Goal: Task Accomplishment & Management: Manage account settings

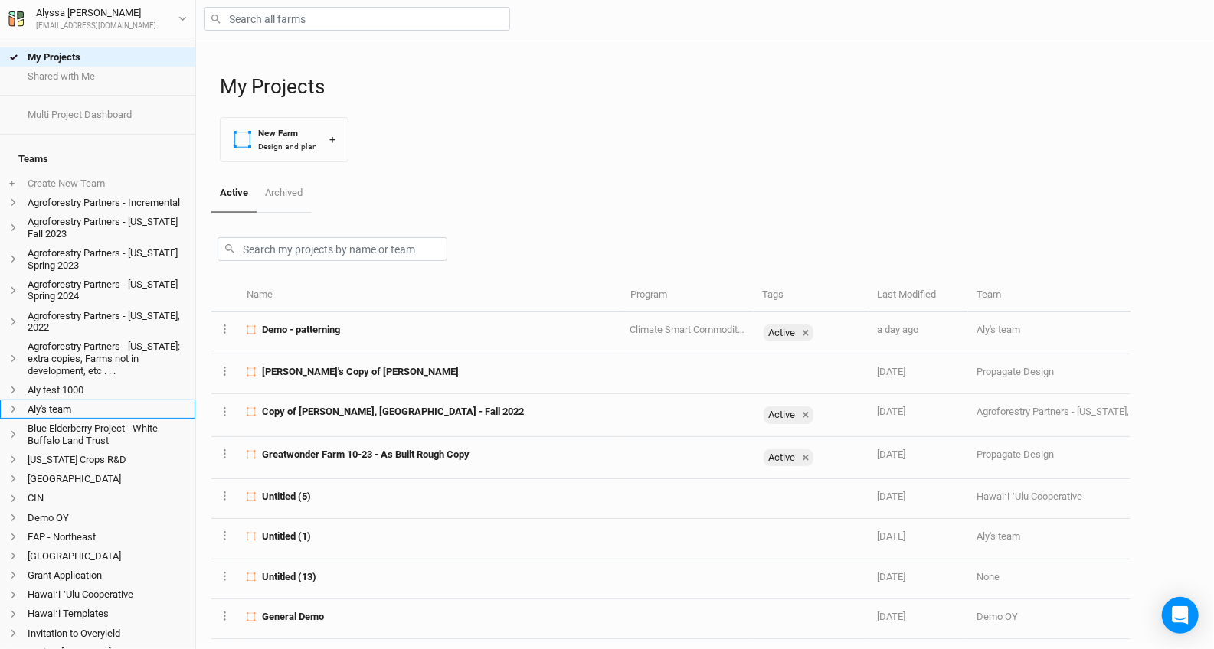
click at [71, 400] on li "Aly's team" at bounding box center [97, 409] width 195 height 19
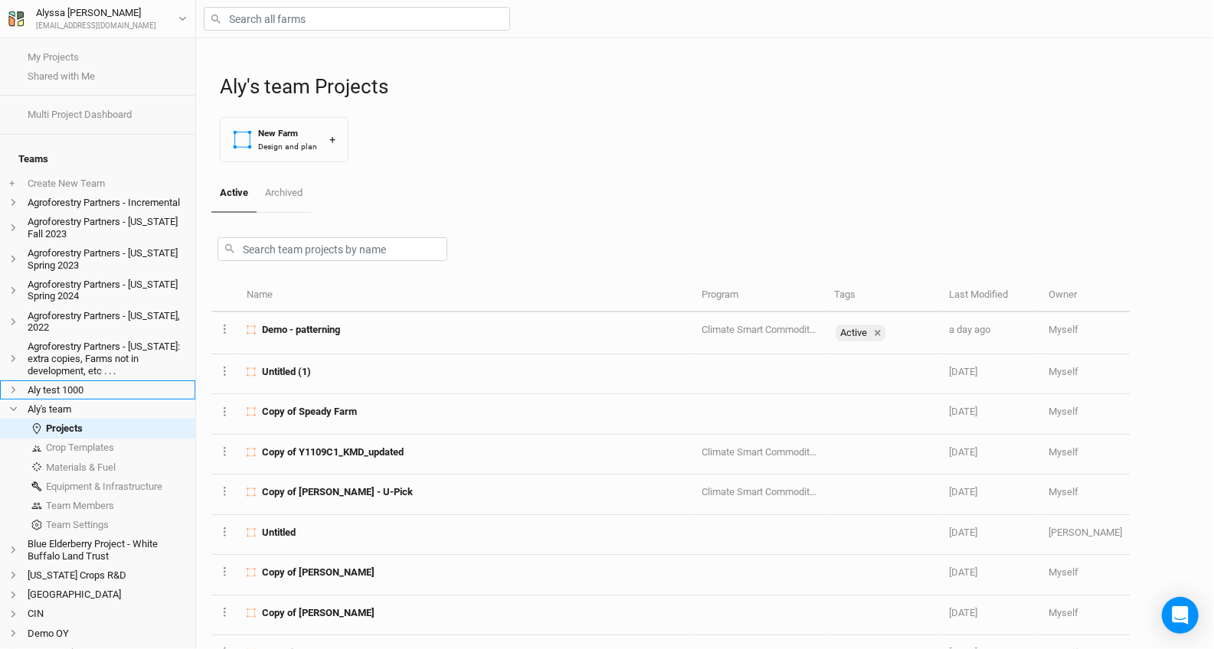
click at [63, 381] on li "Aly test 1000" at bounding box center [97, 390] width 195 height 19
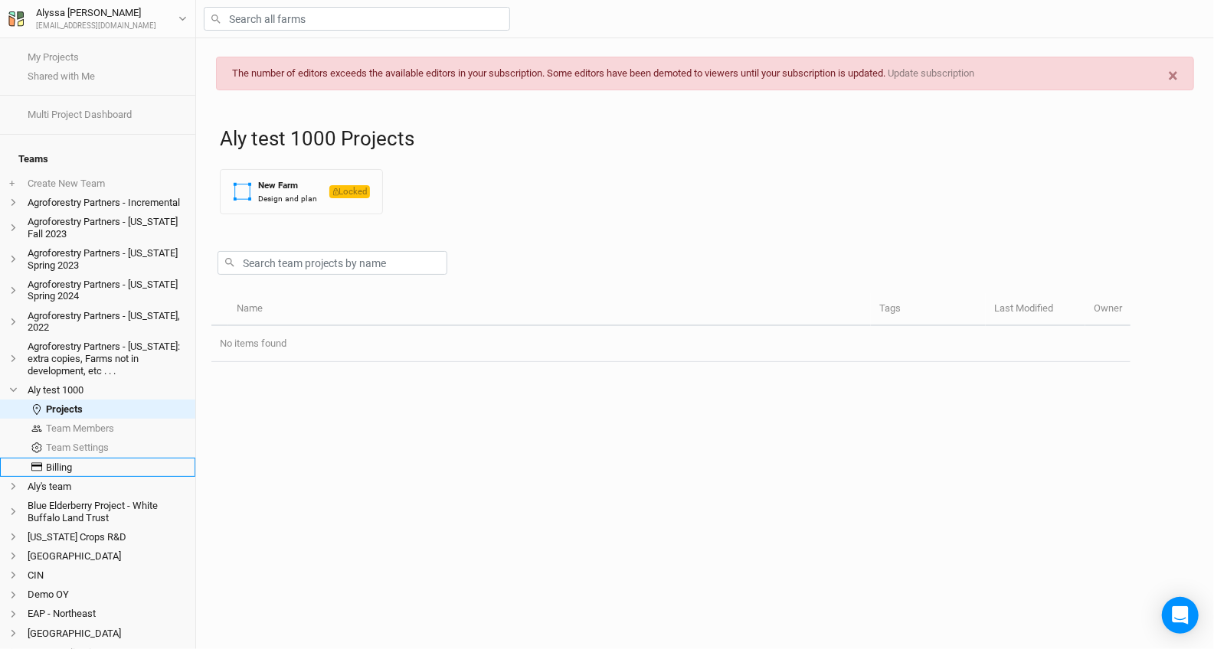
click at [72, 458] on link "Billing" at bounding box center [97, 467] width 195 height 19
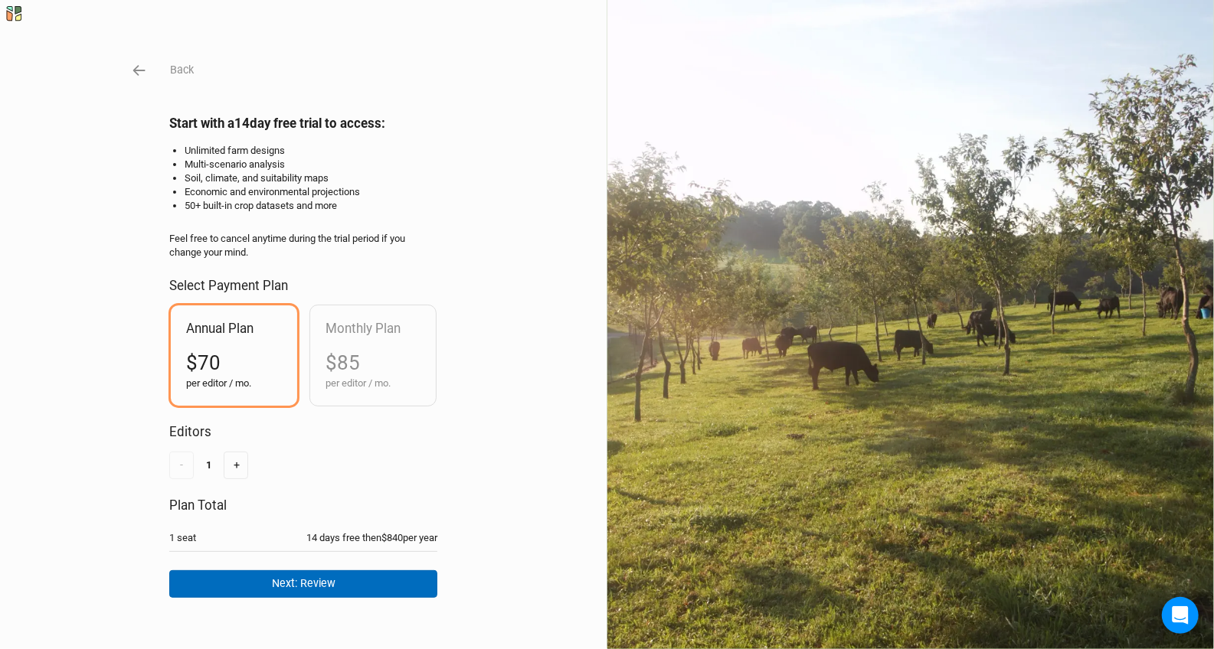
click at [312, 573] on button "Next: Review" at bounding box center [303, 583] width 268 height 27
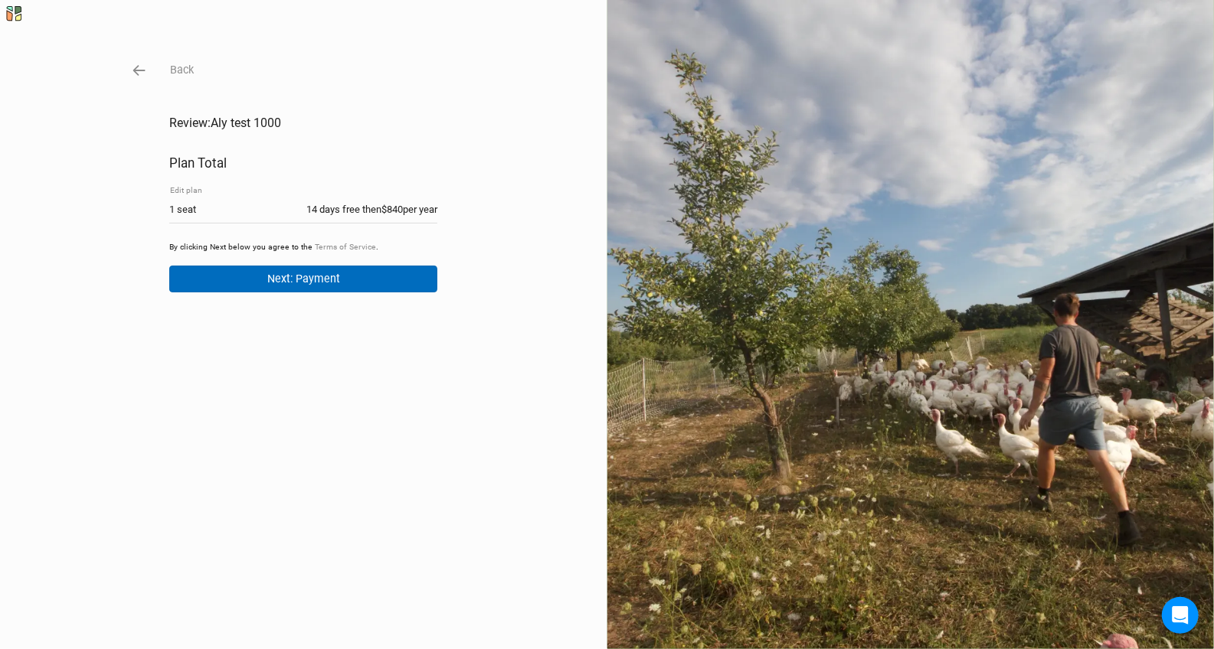
click at [361, 286] on button "Next: Payment" at bounding box center [303, 279] width 268 height 27
click at [124, 64] on div "Back Review: Aly test 1000 Plan Total Edit plan 1 seat 14 days free then $840 p…" at bounding box center [607, 324] width 1214 height 649
click at [144, 65] on icon "button" at bounding box center [139, 70] width 17 height 17
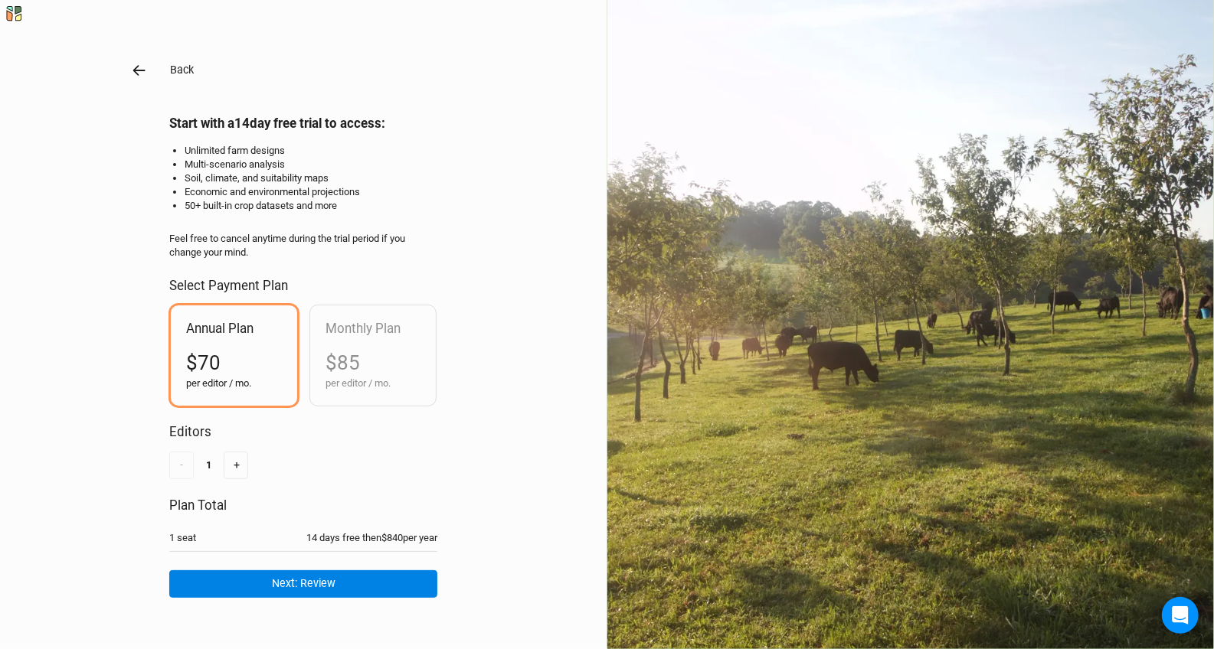
click at [144, 65] on icon "button" at bounding box center [139, 70] width 17 height 17
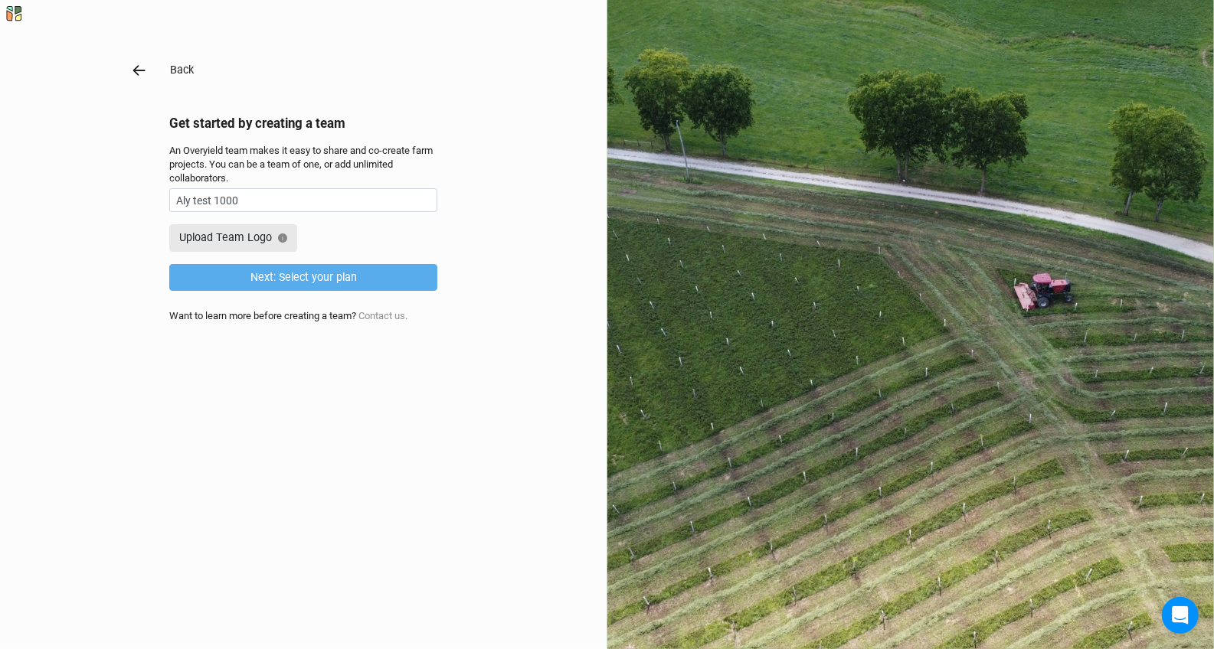
click at [144, 65] on icon "button" at bounding box center [139, 70] width 17 height 17
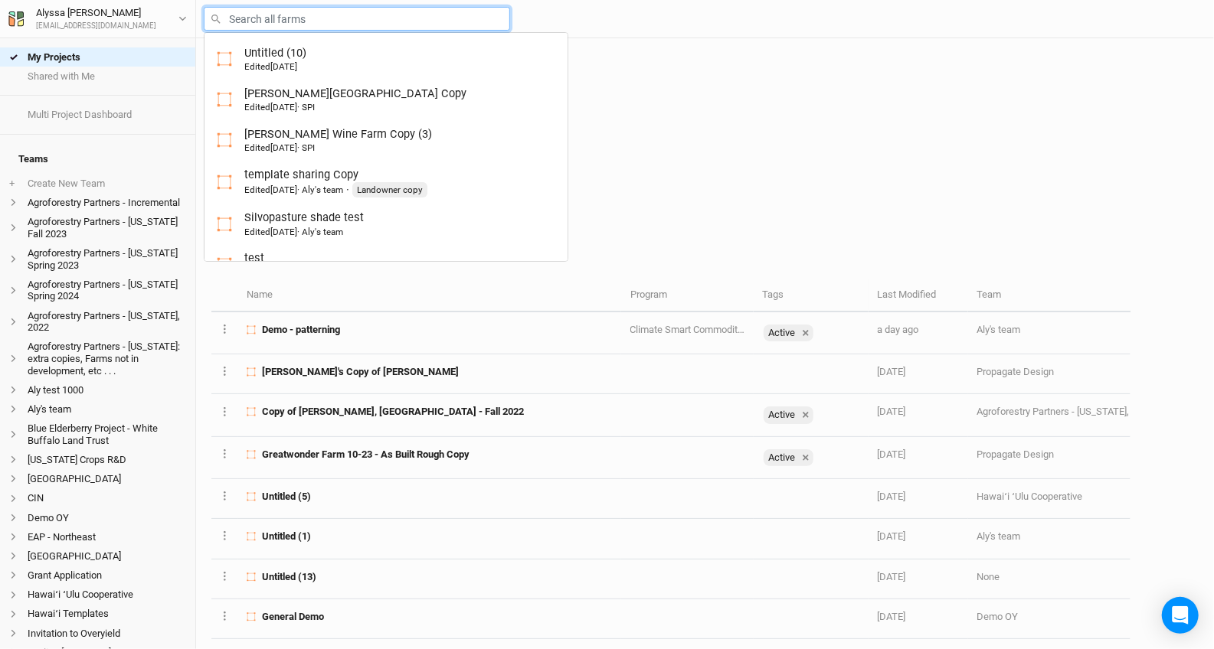
click at [354, 9] on input "text" at bounding box center [357, 19] width 306 height 24
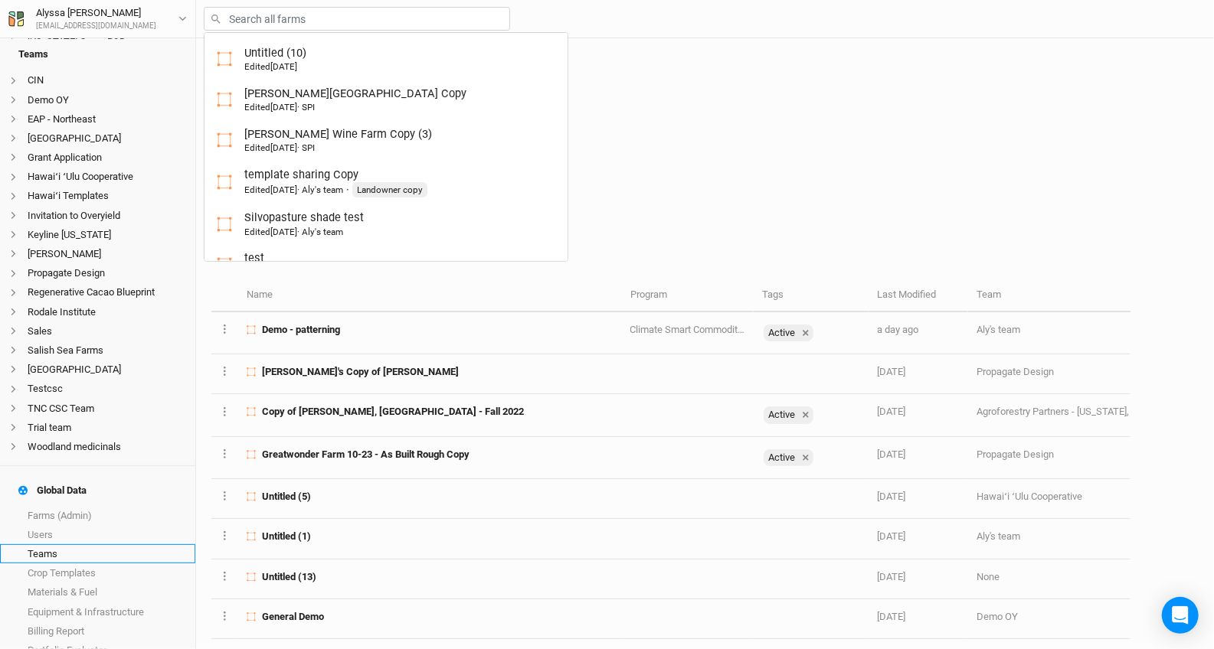
click at [99, 544] on link "Teams" at bounding box center [97, 553] width 195 height 19
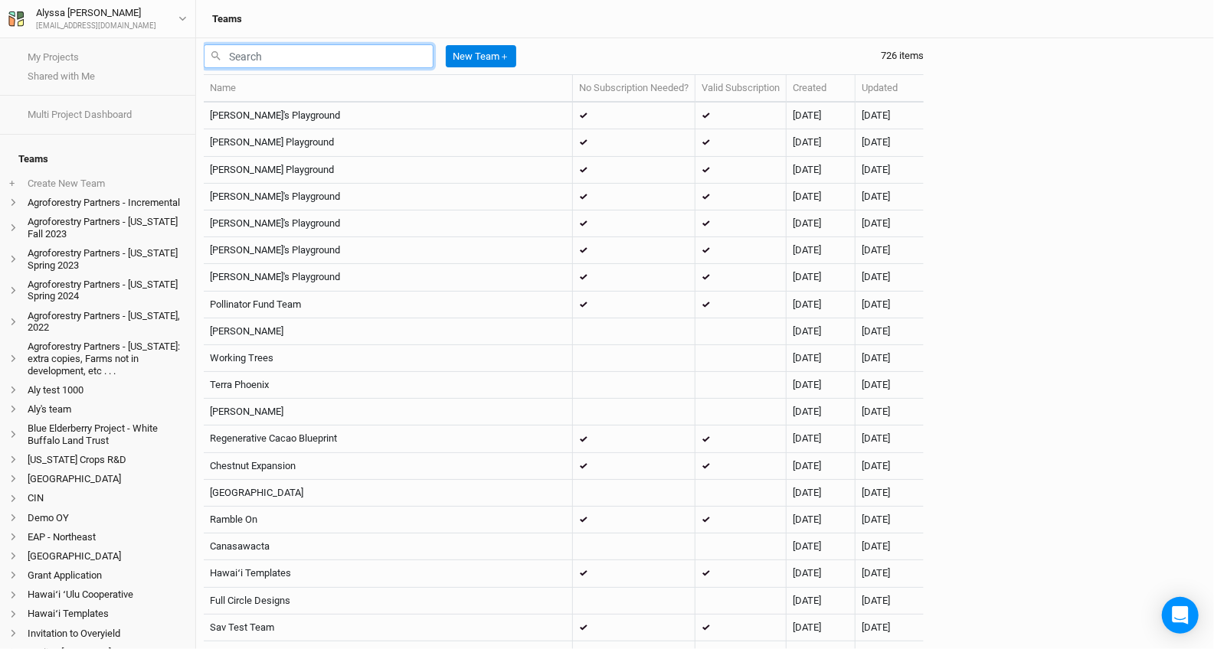
click at [400, 50] on input "text" at bounding box center [319, 56] width 230 height 24
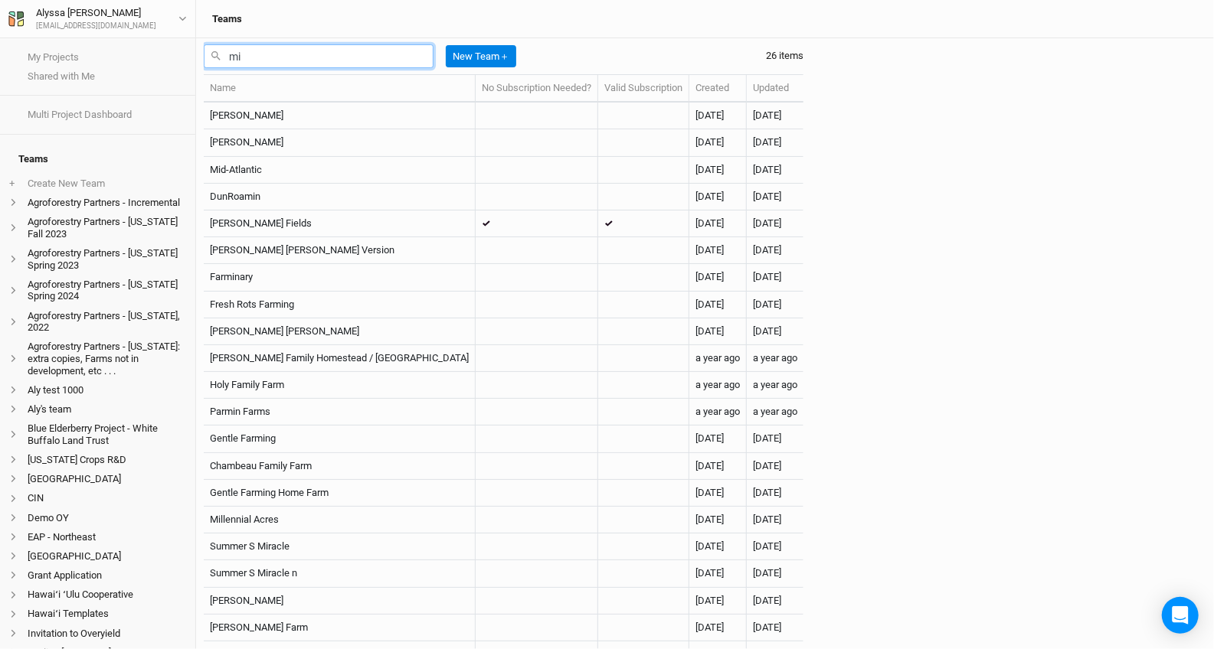
type input "m"
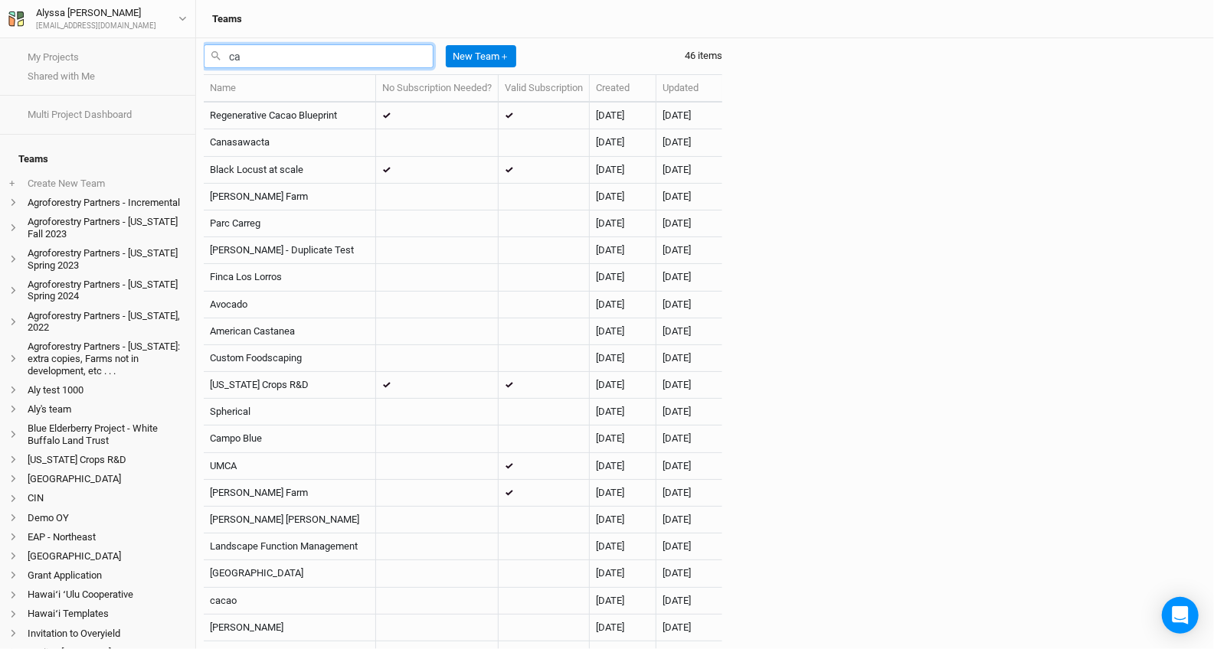
type input "c"
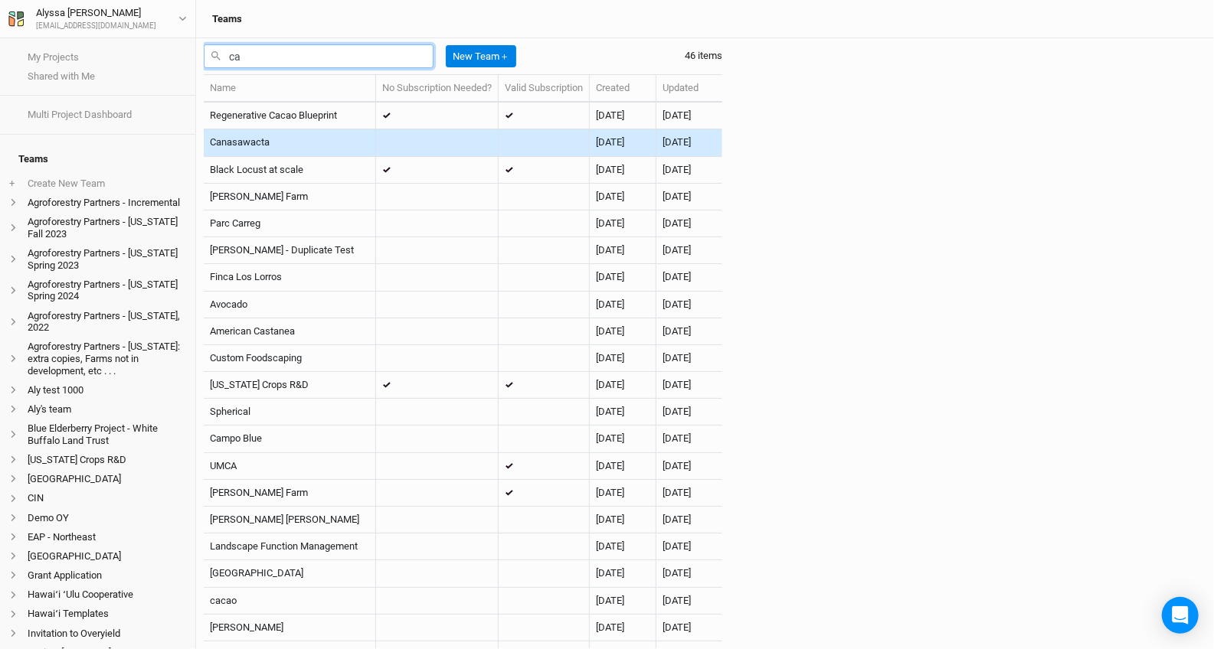
type input "c"
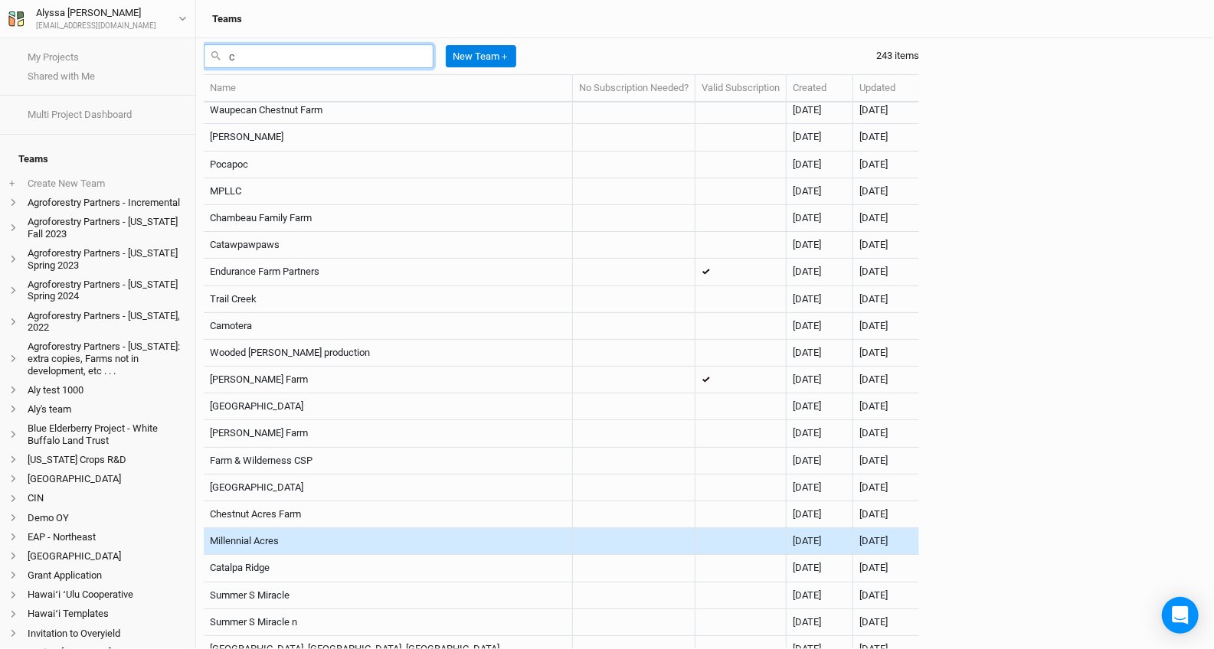
scroll to position [4319, 0]
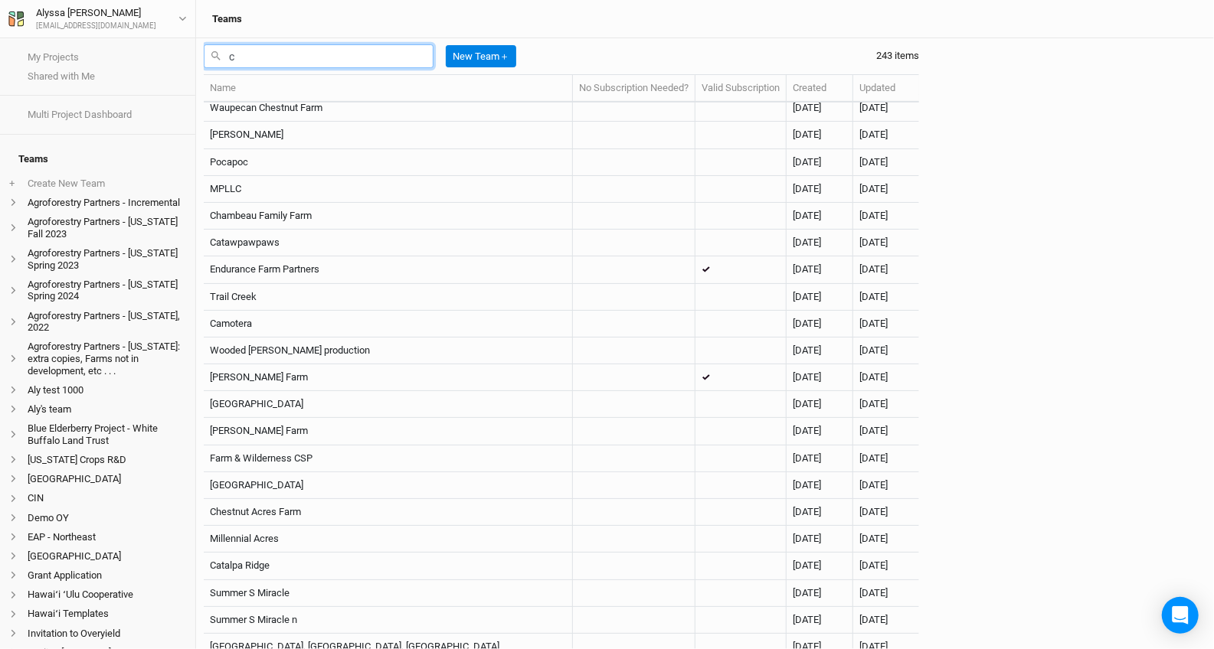
type input "c"
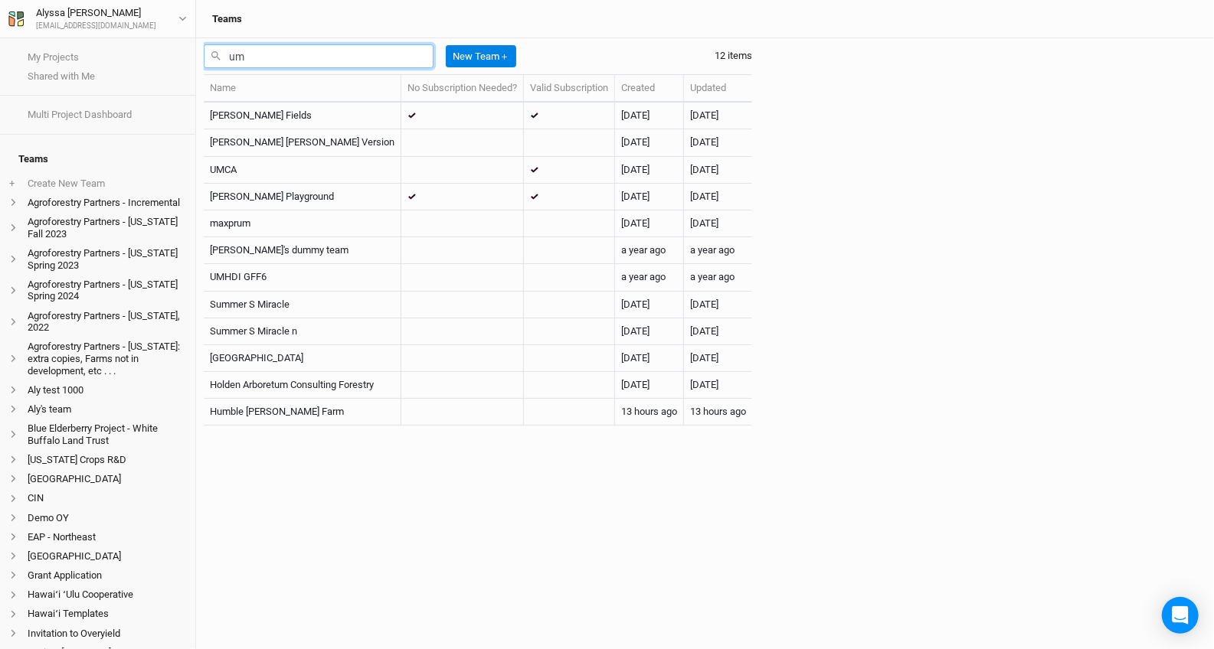
scroll to position [0, 0]
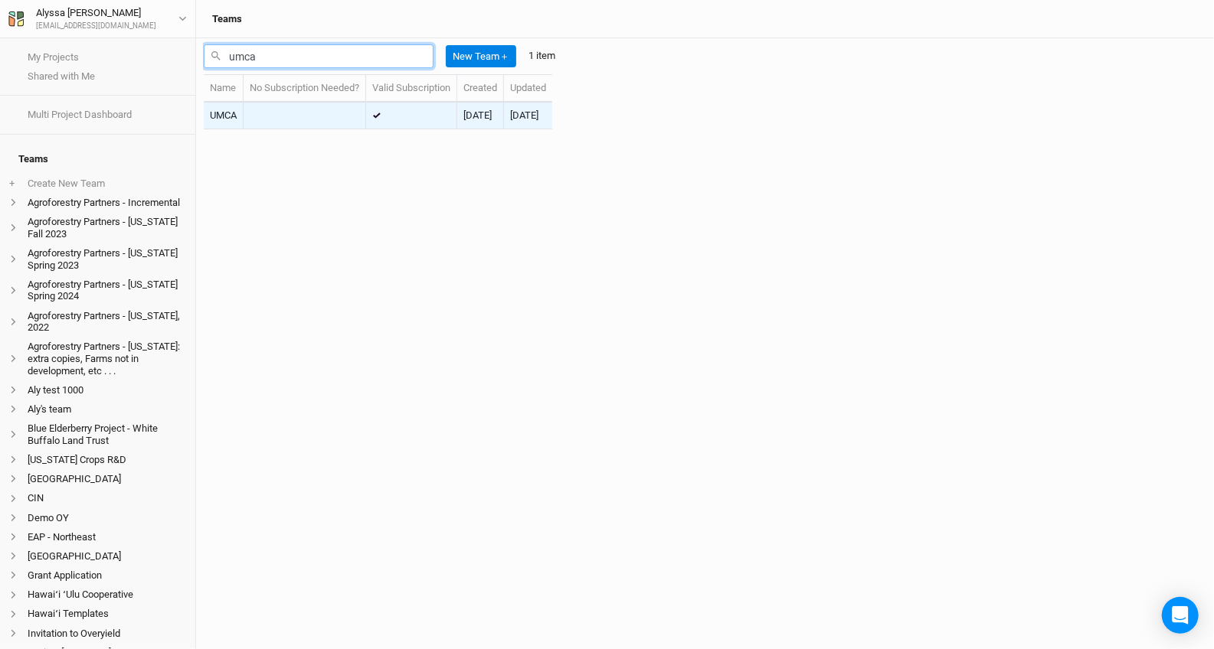
type input "umca"
click at [235, 106] on td "UMCA" at bounding box center [224, 116] width 40 height 27
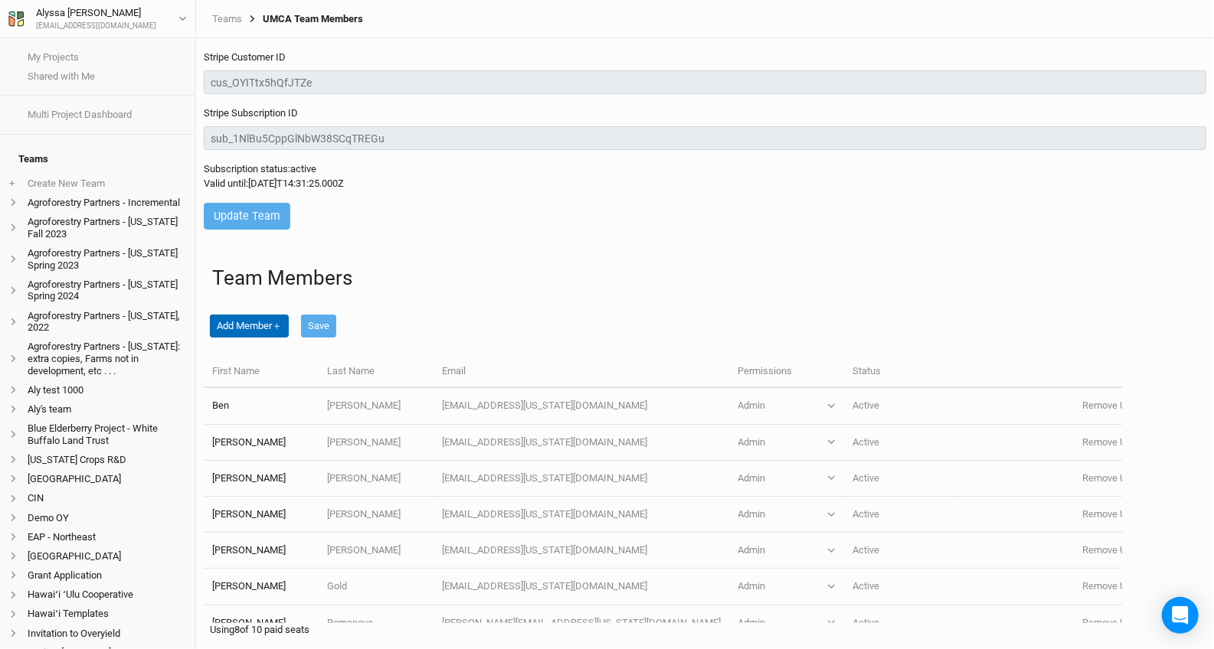
click at [263, 331] on button "Add Member ＋" at bounding box center [249, 326] width 79 height 23
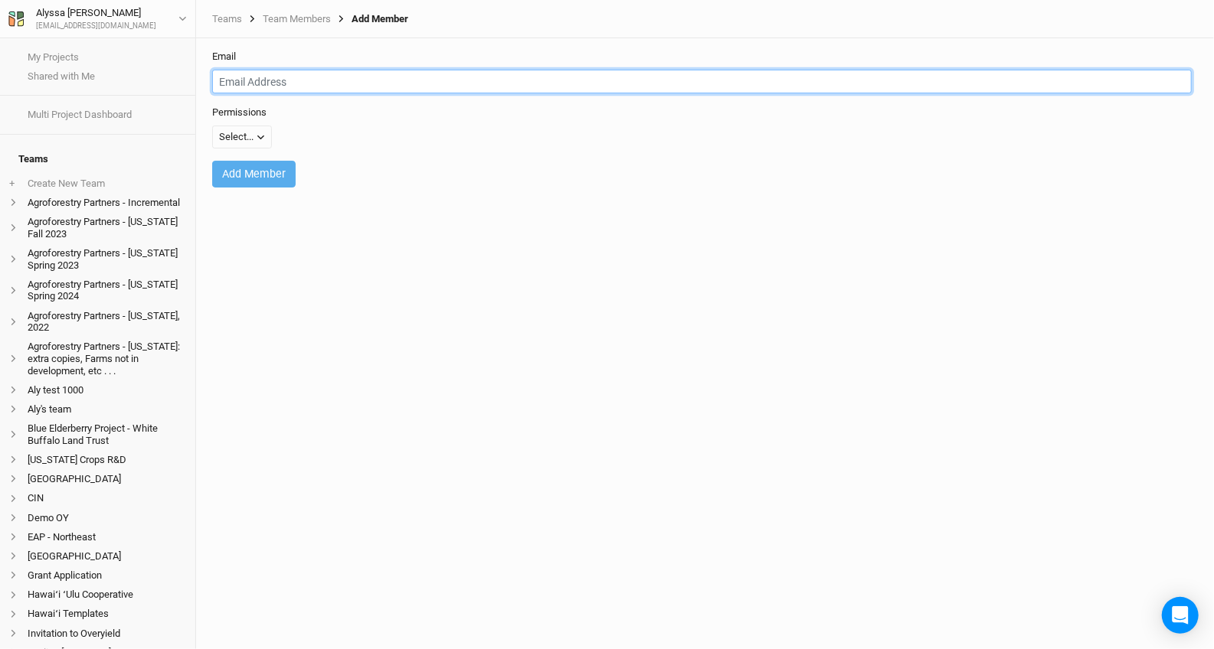
click at [502, 73] on input "email" at bounding box center [701, 82] width 979 height 24
type input "r"
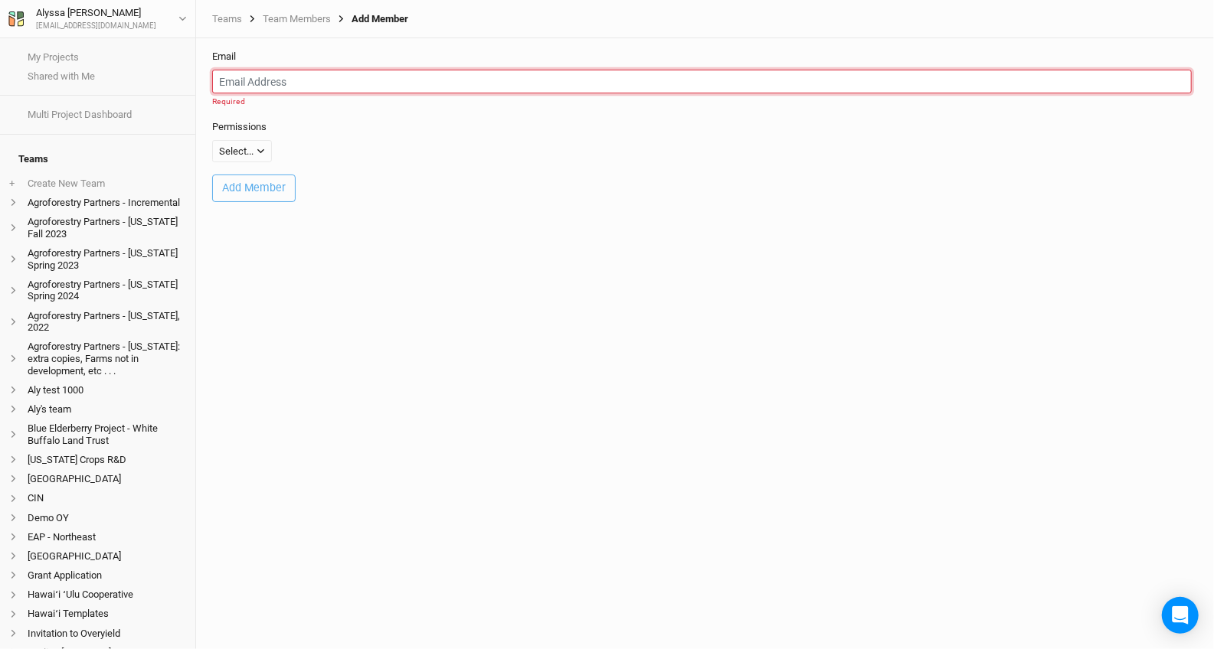
paste input "[PERSON_NAME][EMAIL_ADDRESS][US_STATE][DOMAIN_NAME]"
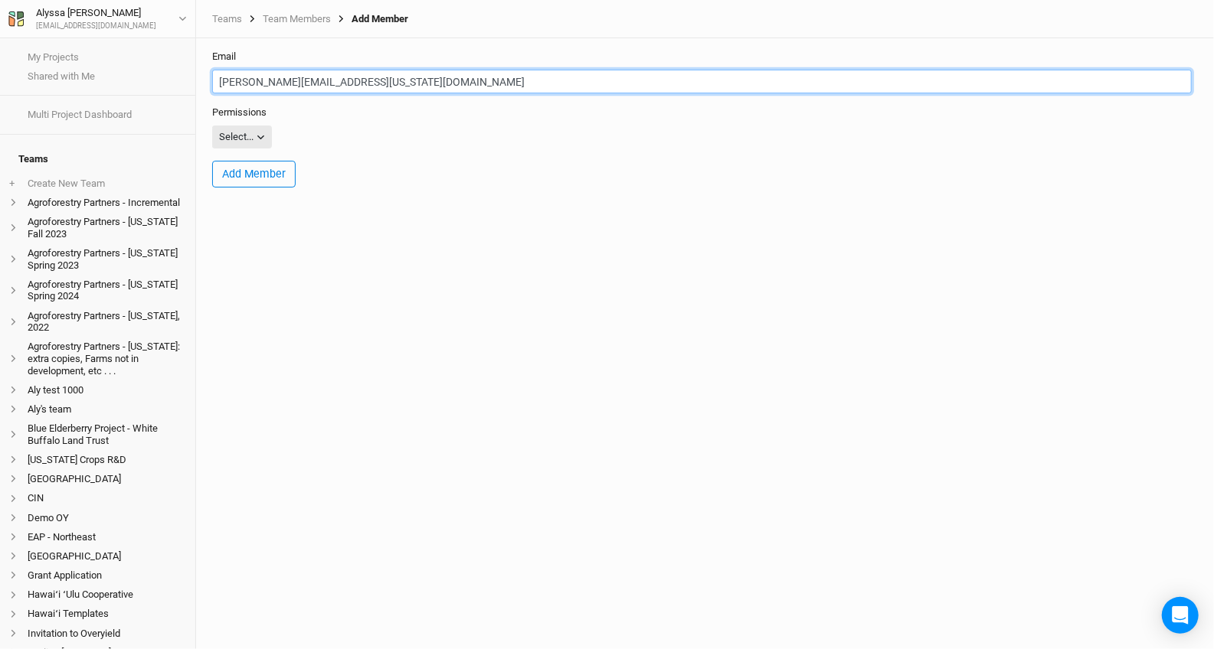
type input "[PERSON_NAME][EMAIL_ADDRESS][US_STATE][DOMAIN_NAME]"
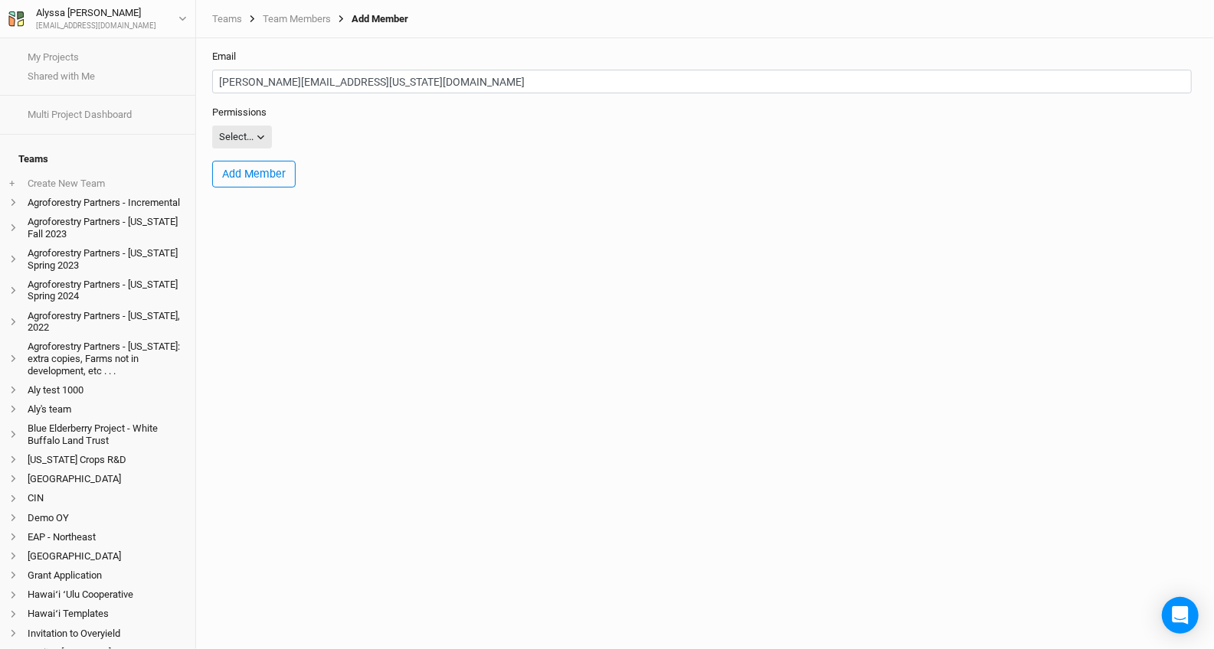
click at [227, 139] on div "Select..." at bounding box center [236, 136] width 34 height 15
click at [247, 210] on span "Admin" at bounding box center [249, 217] width 36 height 18
click at [248, 164] on button "Add Member" at bounding box center [253, 174] width 83 height 27
